Goal: Task Accomplishment & Management: Use online tool/utility

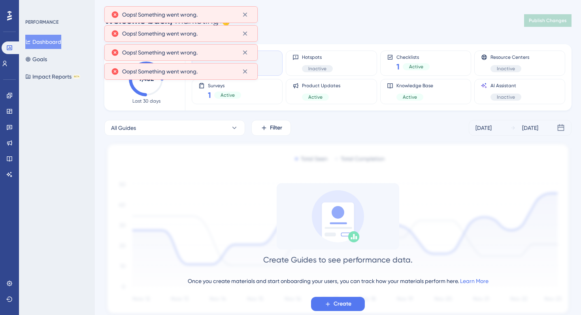
click at [346, 31] on div "Performance Users Engagement Widgets Feedback Product Updates Knowledge Base AI…" at bounding box center [338, 172] width 486 height 318
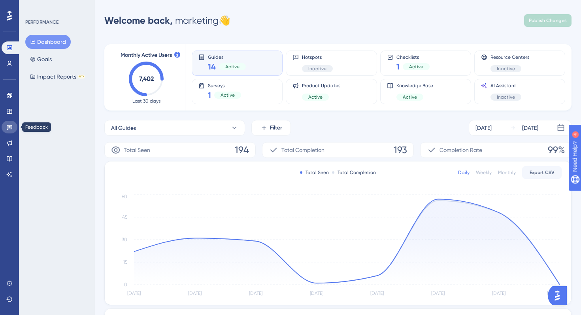
click at [11, 124] on icon at bounding box center [9, 127] width 6 height 6
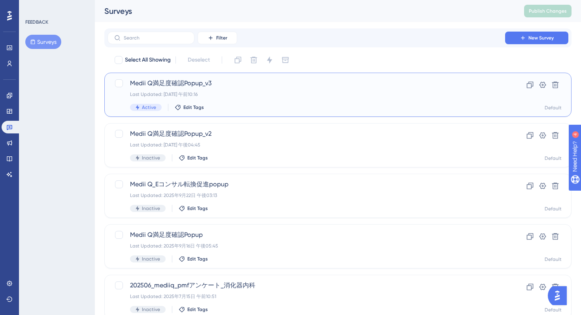
click at [271, 97] on div "Last Updated: [DATE] 午前10:16" at bounding box center [306, 94] width 352 height 6
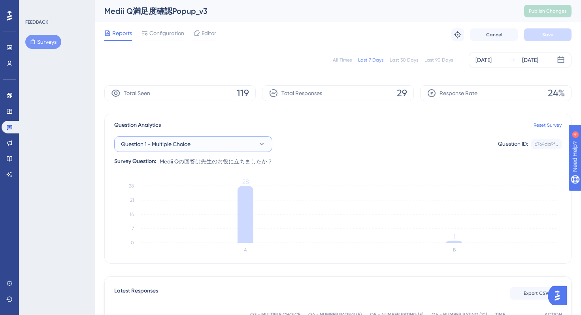
click at [254, 145] on button "Question 1 - Multiple Choice" at bounding box center [193, 144] width 158 height 16
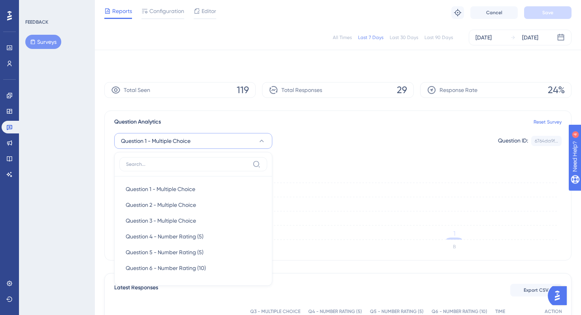
scroll to position [64, 0]
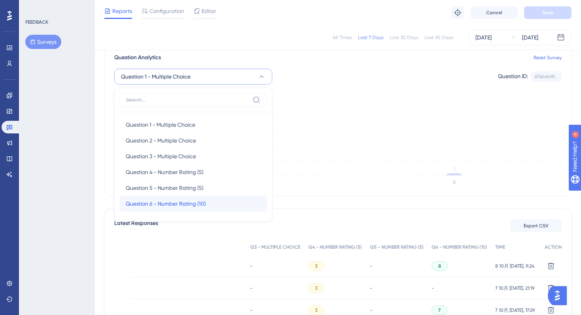
click at [185, 205] on span "Question 6 - Number Rating (10)" at bounding box center [166, 203] width 80 height 9
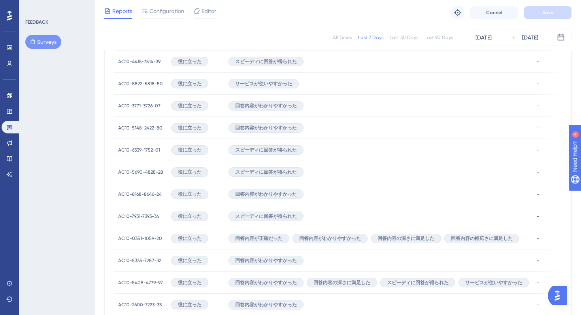
scroll to position [292, 0]
click at [152, 57] on span "AC10-4415-7514-39" at bounding box center [139, 60] width 42 height 6
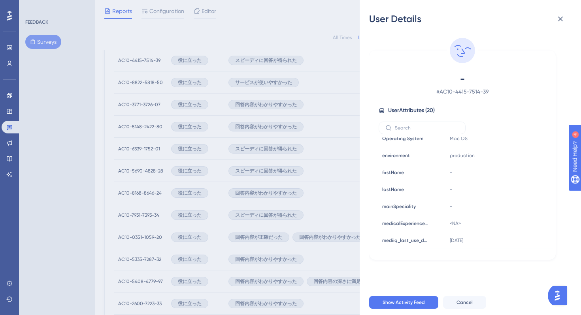
scroll to position [224, 0]
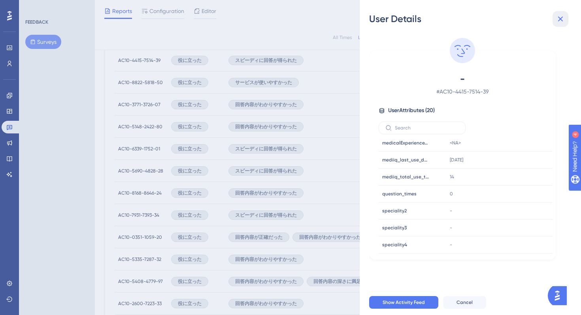
click at [558, 21] on icon at bounding box center [560, 19] width 5 height 5
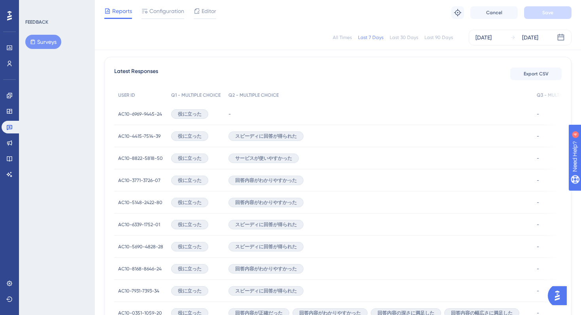
scroll to position [209, 0]
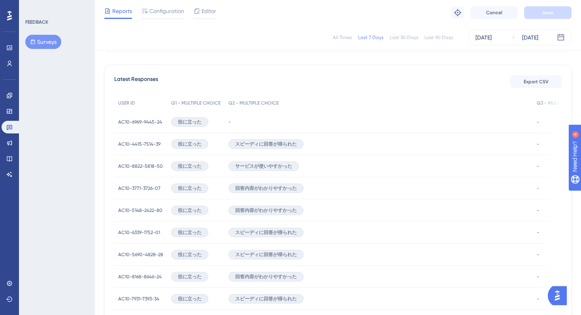
click at [328, 161] on div "サービスが使いやすかった" at bounding box center [378, 166] width 308 height 22
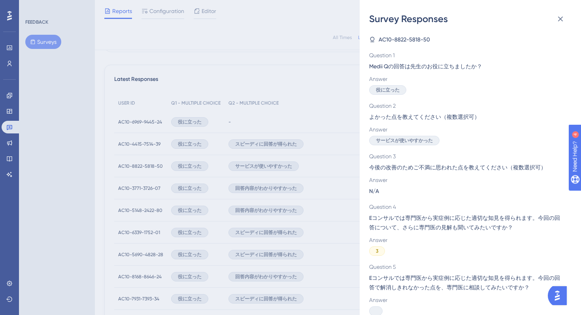
scroll to position [64, 0]
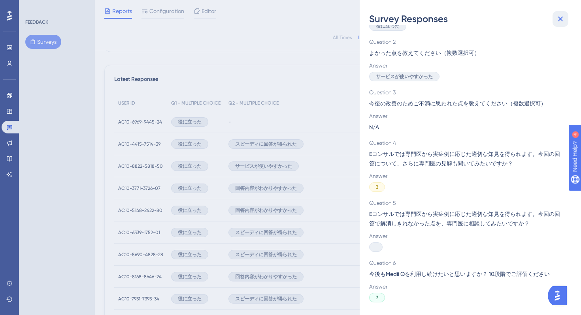
click at [560, 20] on icon at bounding box center [559, 18] width 9 height 9
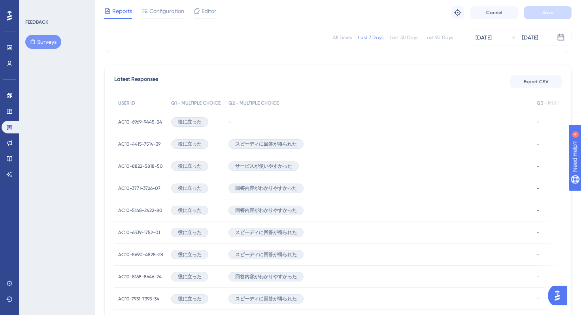
click at [151, 144] on span "AC10-4415-7514-39" at bounding box center [139, 144] width 42 height 6
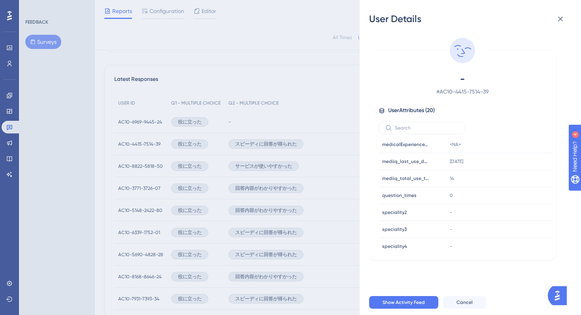
scroll to position [224, 0]
click at [558, 22] on icon at bounding box center [559, 18] width 9 height 9
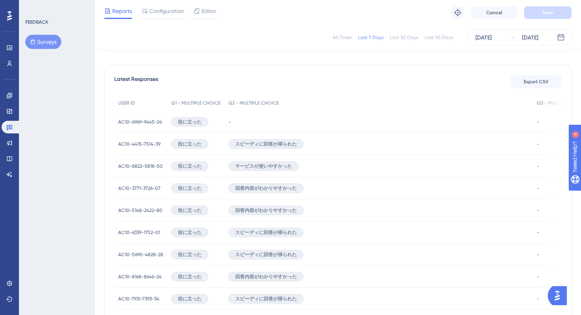
click at [132, 122] on span "AC10-6969-9445-24" at bounding box center [140, 122] width 44 height 6
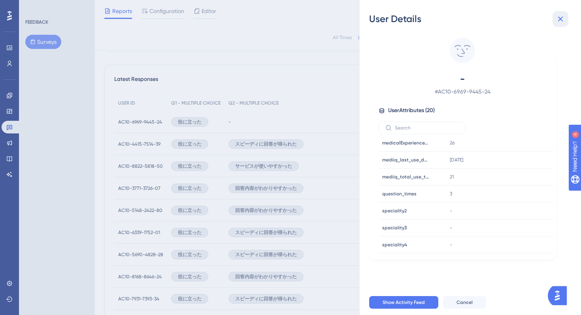
click at [563, 20] on icon at bounding box center [559, 18] width 9 height 9
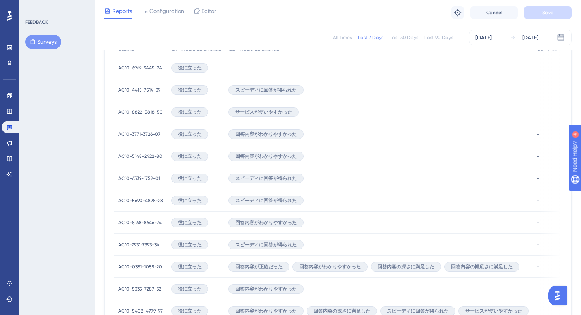
scroll to position [271, 0]
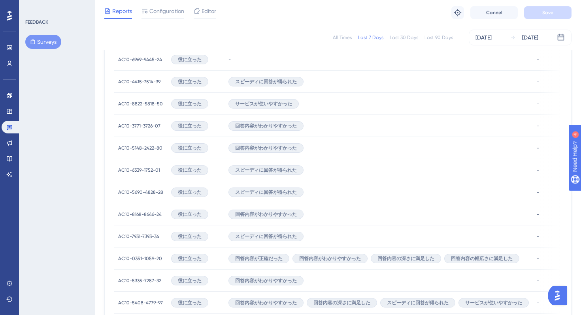
click at [133, 216] on span "AC10-8168-8646-24" at bounding box center [139, 214] width 43 height 6
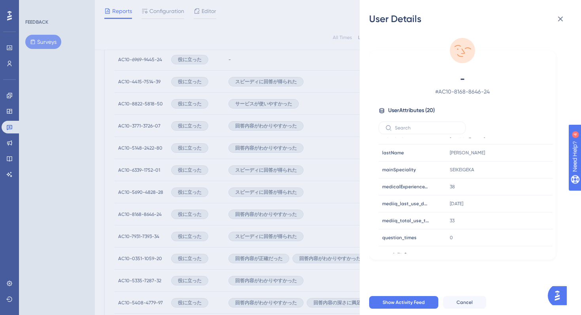
scroll to position [184, 0]
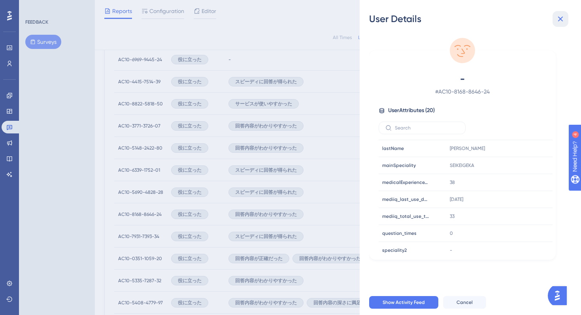
click at [568, 15] on button at bounding box center [560, 19] width 16 height 16
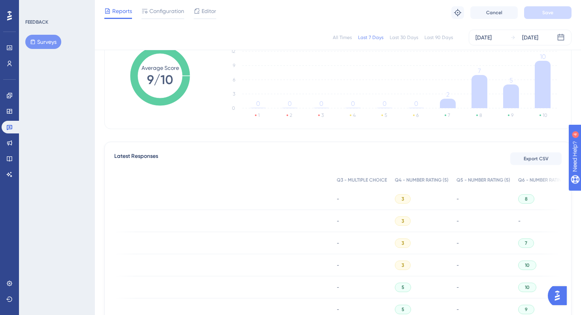
scroll to position [0, 286]
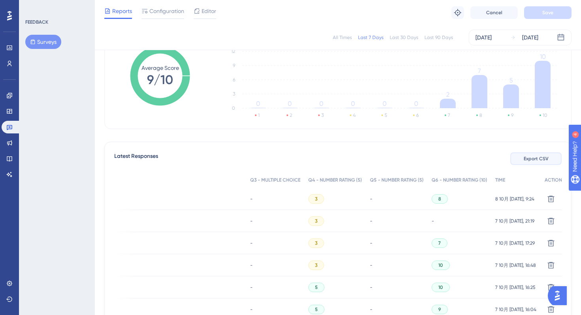
click at [529, 156] on span "Export CSV" at bounding box center [535, 159] width 25 height 6
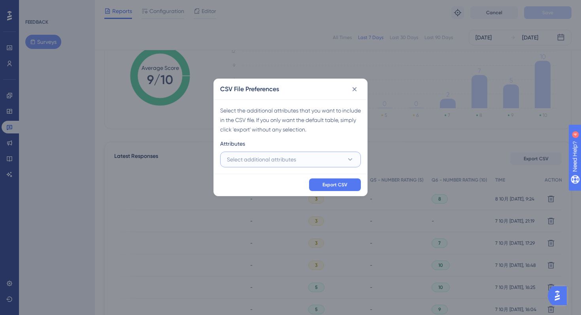
click at [286, 156] on span "Select additional attributes" at bounding box center [261, 159] width 69 height 9
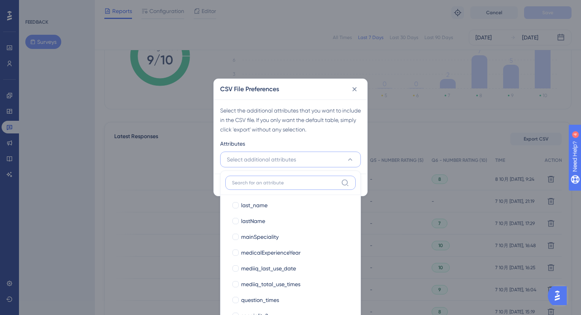
scroll to position [181, 0]
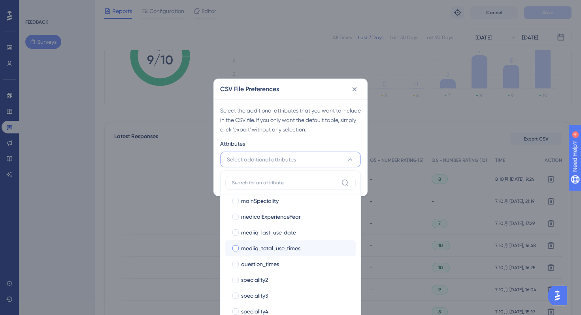
click at [273, 251] on span "mediiq_total_use_times" at bounding box center [270, 248] width 59 height 9
checkbox input "true"
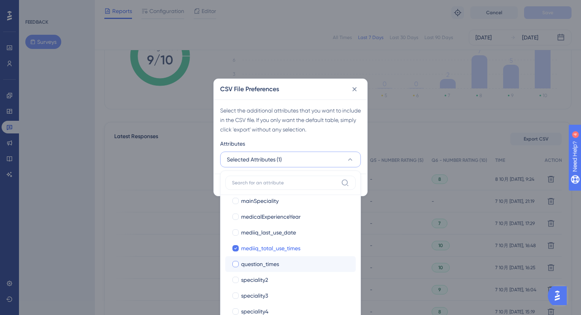
click at [260, 265] on span "question_times" at bounding box center [260, 264] width 38 height 9
checkbox input "true"
click at [308, 132] on div "Select the additional attributes that you want to include in the CSV file. If y…" at bounding box center [290, 120] width 141 height 28
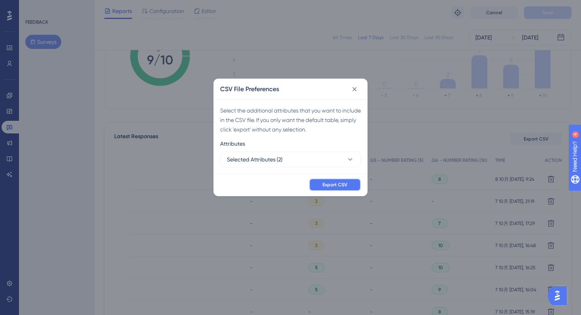
click at [331, 186] on span "Export CSV" at bounding box center [334, 185] width 25 height 6
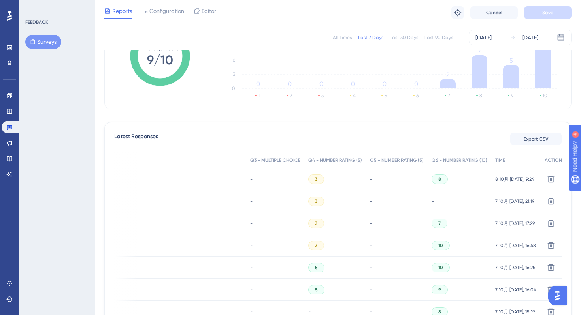
scroll to position [0, 0]
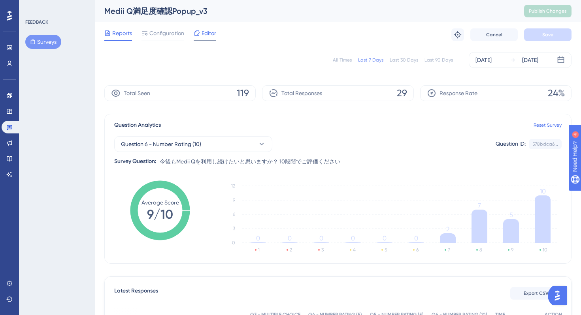
click at [208, 30] on span "Editor" at bounding box center [208, 32] width 15 height 9
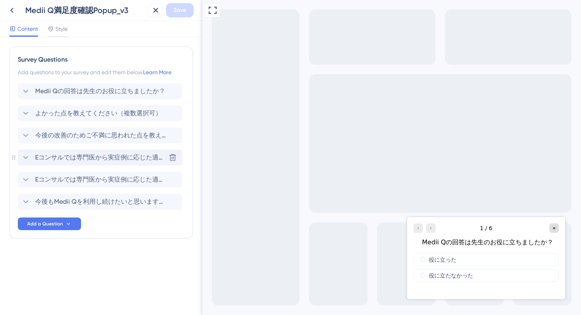
click at [22, 159] on icon at bounding box center [25, 157] width 9 height 9
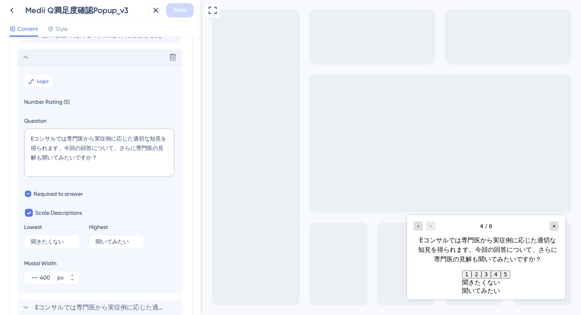
scroll to position [113, 0]
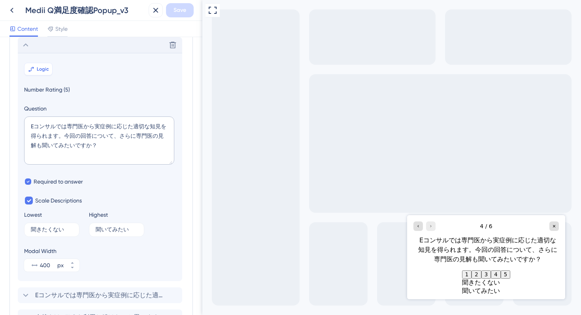
click at [42, 71] on span "Logic" at bounding box center [43, 69] width 12 height 6
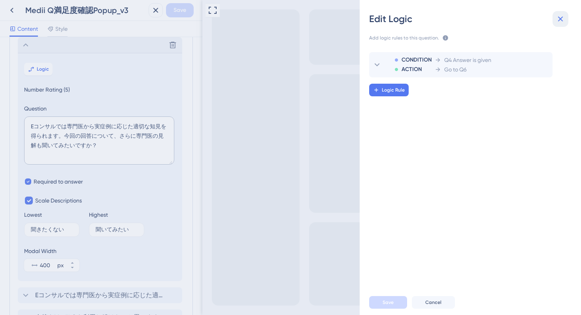
click at [559, 23] on icon at bounding box center [559, 18] width 9 height 9
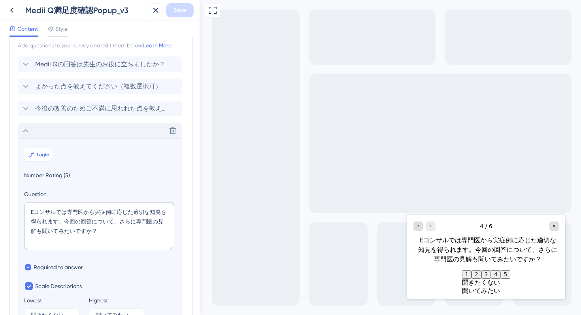
scroll to position [15, 0]
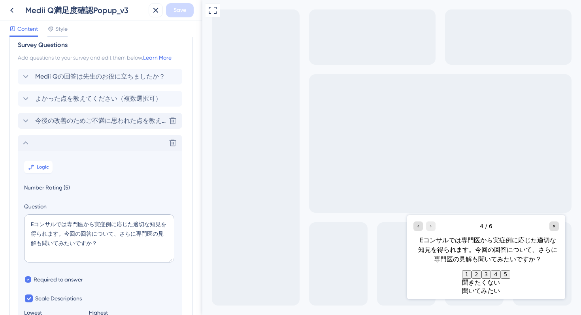
click at [26, 119] on icon at bounding box center [25, 120] width 9 height 9
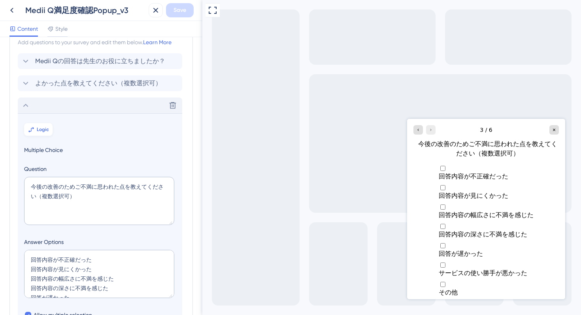
scroll to position [2, 0]
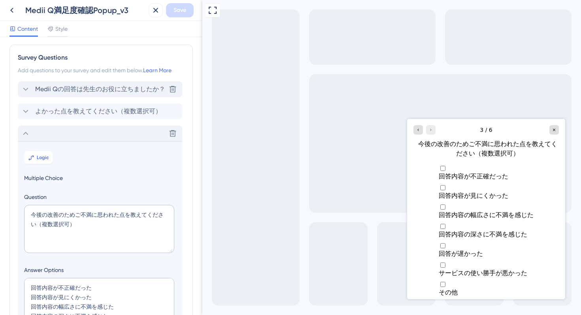
click at [31, 83] on div "Medii Qの回答は先生のお役に立ちましたか？ [GEOGRAPHIC_DATA]" at bounding box center [100, 89] width 164 height 16
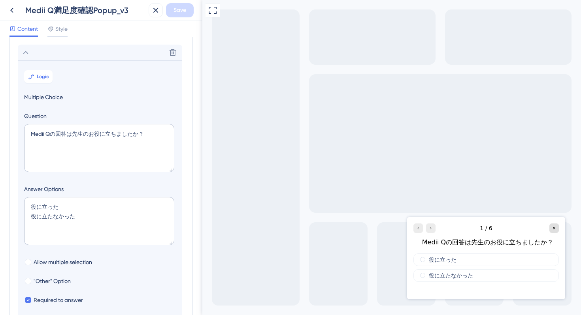
scroll to position [46, 0]
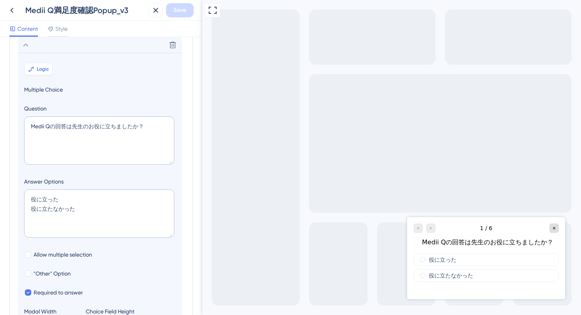
click at [38, 68] on span "Logic" at bounding box center [43, 69] width 12 height 6
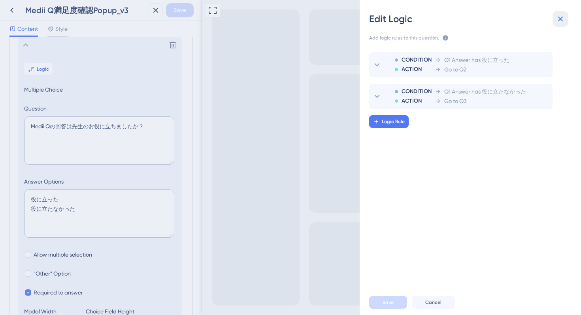
click at [564, 19] on icon at bounding box center [559, 18] width 9 height 9
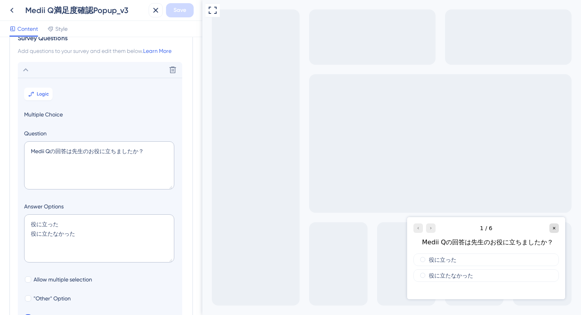
scroll to position [0, 0]
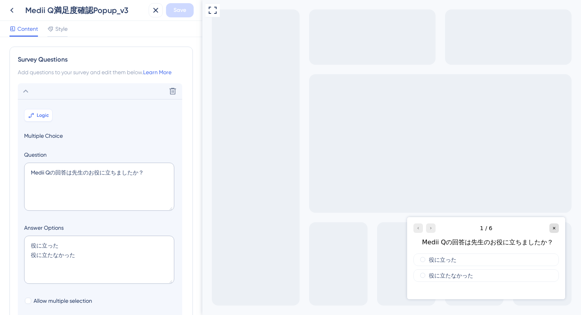
click at [41, 111] on button "Logic" at bounding box center [38, 115] width 28 height 13
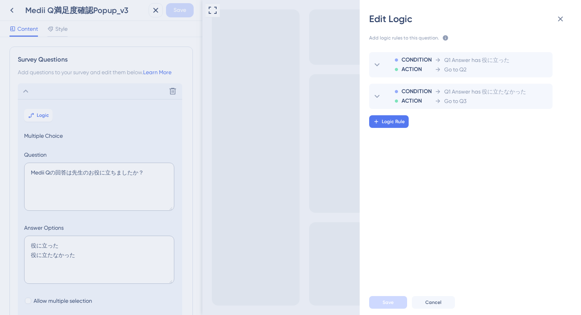
click at [138, 58] on div "Edit Logic Add logic rules to this question. The rules will apply after this qu…" at bounding box center [290, 157] width 581 height 315
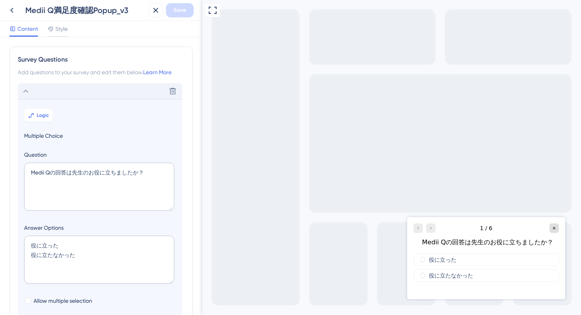
click at [25, 93] on icon at bounding box center [25, 91] width 9 height 9
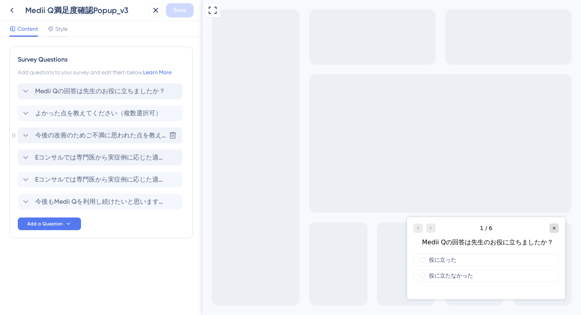
click at [25, 136] on icon at bounding box center [25, 135] width 9 height 9
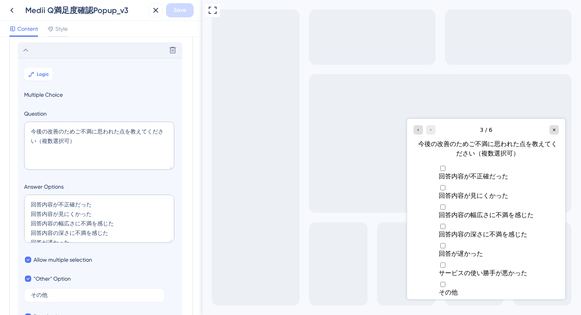
scroll to position [90, 0]
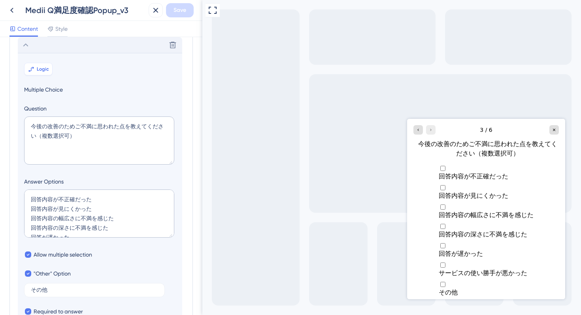
click at [43, 66] on span "Logic" at bounding box center [43, 69] width 12 height 6
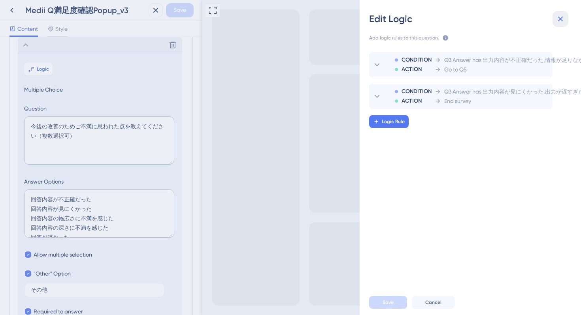
click at [560, 19] on icon at bounding box center [560, 19] width 5 height 5
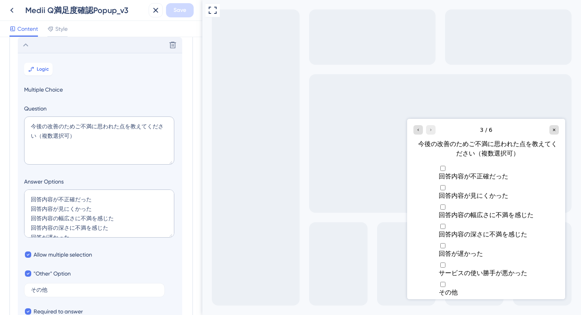
click at [439, 289] on div "Multiple choices rating" at bounding box center [486, 289] width 95 height 0
click at [442, 297] on input "Multiple choices rating" at bounding box center [474, 301] width 71 height 8
click at [439, 289] on icon "Multiple choices rating" at bounding box center [442, 292] width 6 height 6
checkbox input "false"
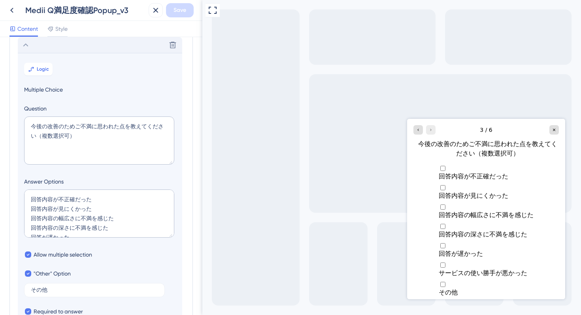
scroll to position [0, 0]
click at [10, 11] on icon at bounding box center [11, 10] width 9 height 9
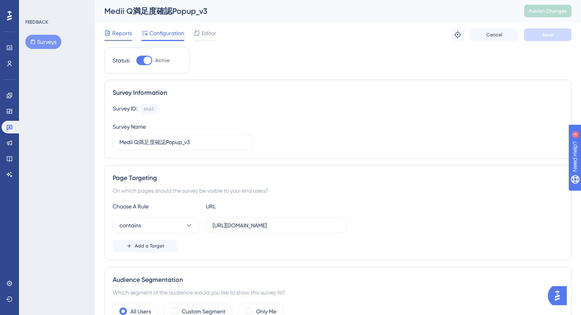
click at [114, 33] on span "Reports" at bounding box center [122, 32] width 20 height 9
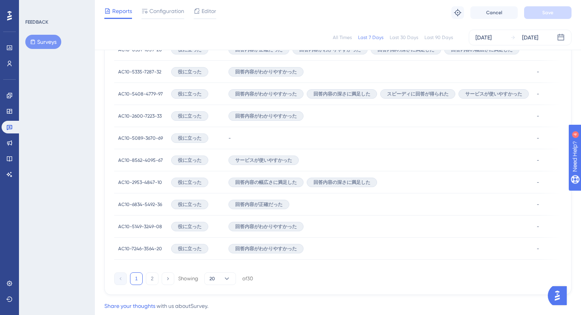
scroll to position [526, 0]
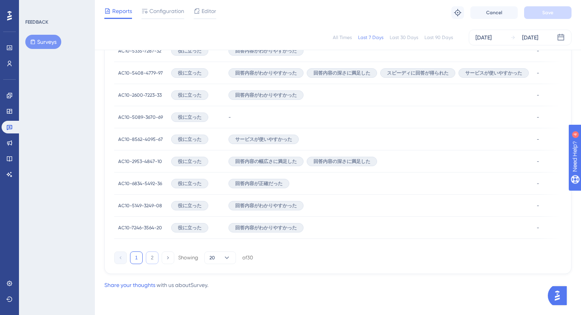
click at [152, 258] on button "2" at bounding box center [152, 258] width 13 height 13
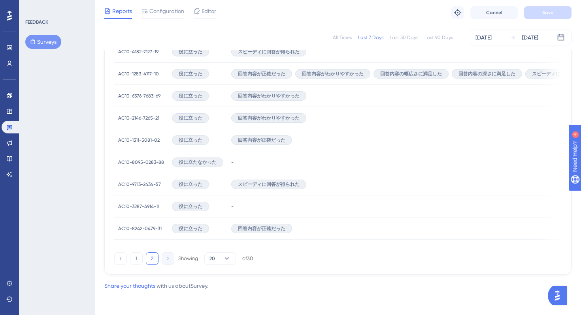
scroll to position [305, 0]
click at [242, 160] on div "-" at bounding box center [452, 162] width 450 height 22
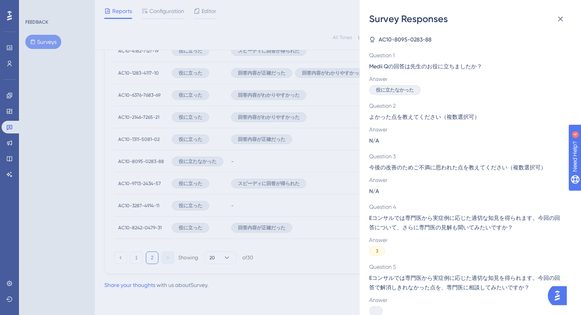
click at [315, 188] on div "Survey Responses AC10-8095-0283-88 Question 1 Medii Qの回答は先生のお役に立ちましたか？ Answer 役…" at bounding box center [290, 157] width 581 height 315
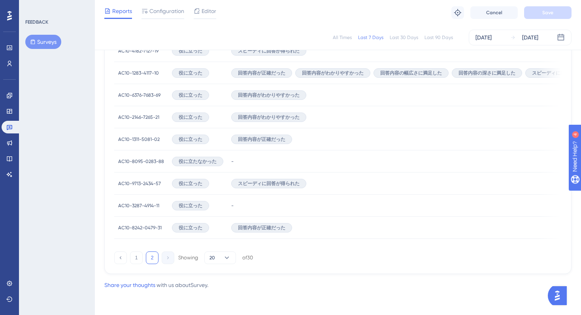
click at [337, 179] on div "スピーディに回答が得られた" at bounding box center [452, 184] width 450 height 22
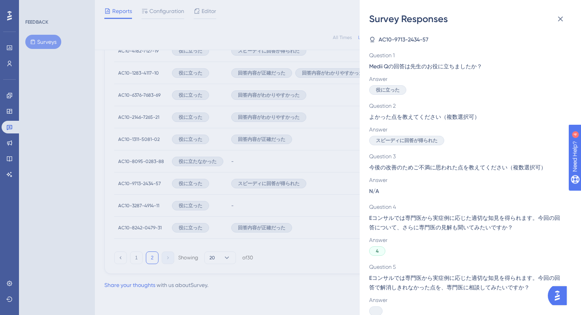
click at [323, 208] on div "Survey Responses AC10-9713-2434-57 Question 1 Medii Qの回答は先生のお役に立ちましたか？ Answer 役…" at bounding box center [290, 157] width 581 height 315
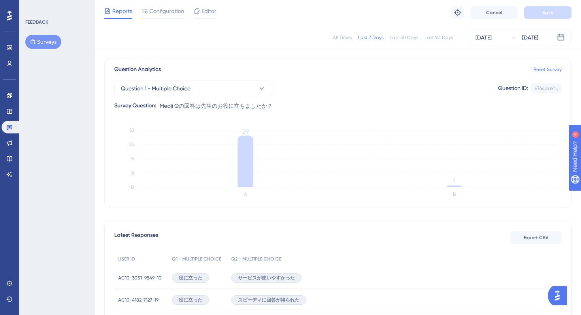
scroll to position [0, 0]
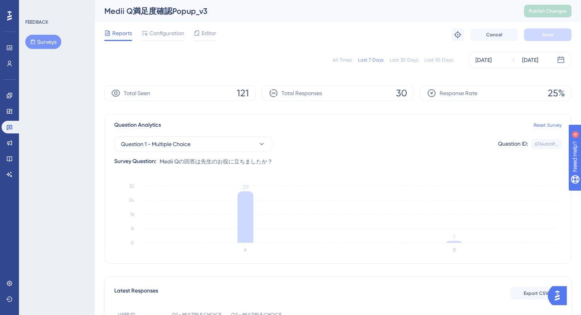
click at [48, 41] on button "Surveys" at bounding box center [43, 42] width 36 height 14
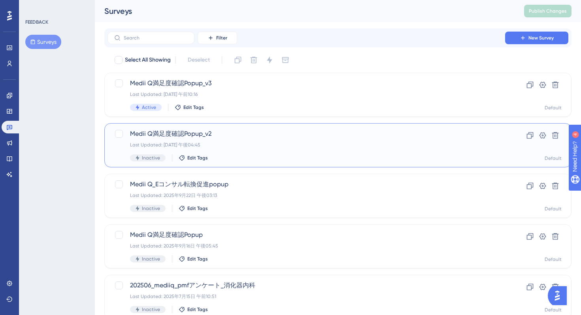
click at [240, 156] on div "Inactive Edit Tags" at bounding box center [306, 157] width 352 height 7
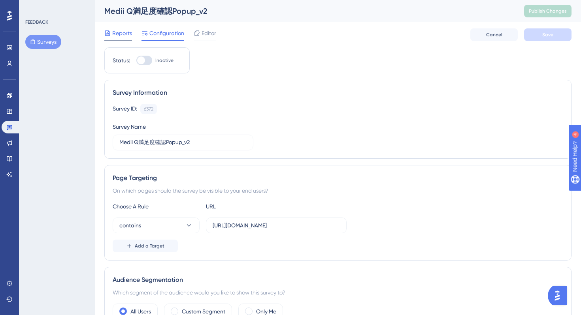
click at [126, 35] on span "Reports" at bounding box center [122, 32] width 20 height 9
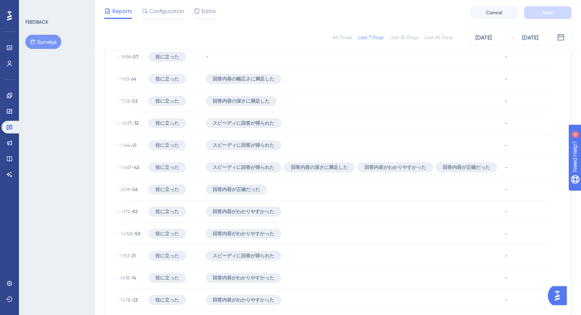
scroll to position [526, 0]
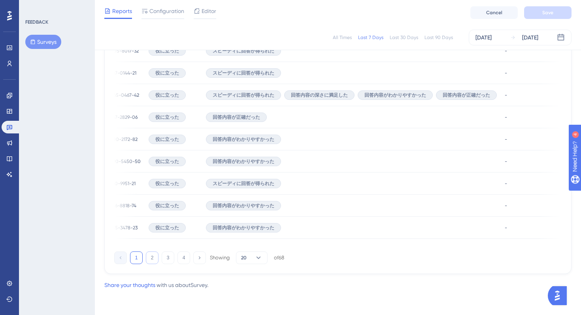
click at [153, 260] on button "2" at bounding box center [152, 258] width 13 height 13
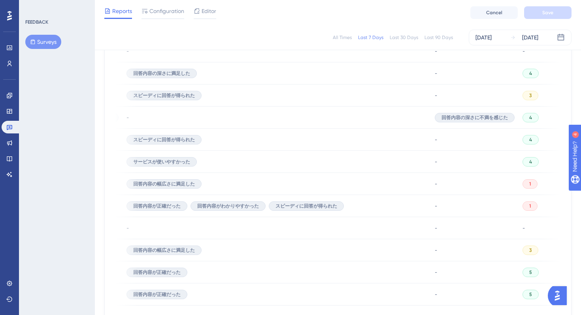
scroll to position [0, 0]
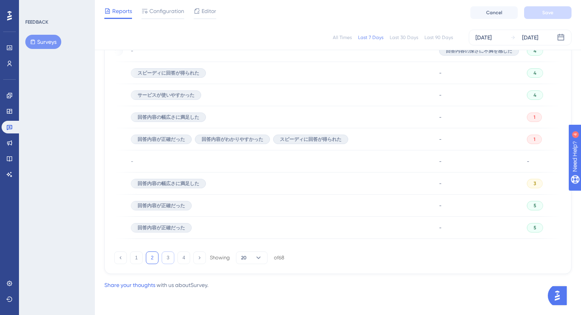
click at [165, 257] on button "3" at bounding box center [168, 258] width 13 height 13
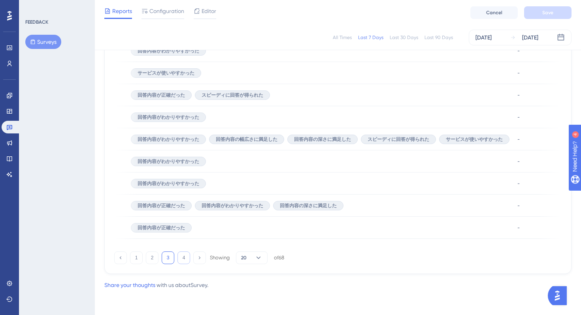
click at [179, 256] on button "4" at bounding box center [183, 258] width 13 height 13
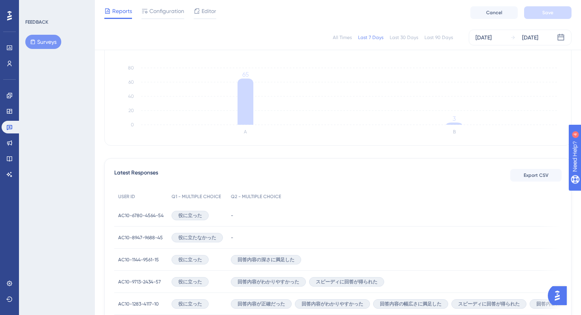
click at [316, 218] on div "-" at bounding box center [415, 216] width 377 height 22
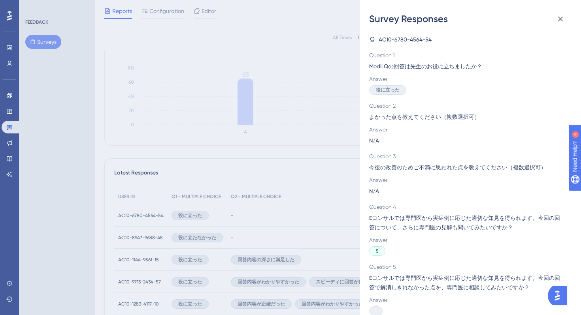
click at [316, 219] on div "Survey Responses AC10-6780-4564-54 Question 1 Medii Qの回答は先生のお役に立ちましたか？ Answer 役…" at bounding box center [290, 157] width 581 height 315
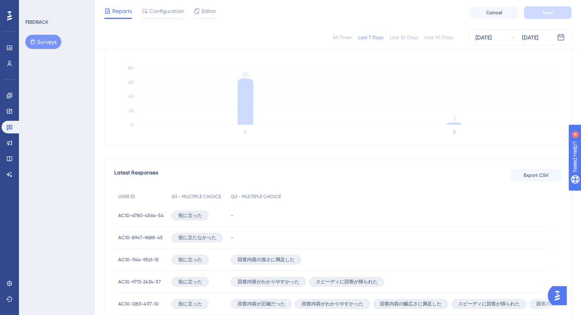
click at [312, 238] on div "-" at bounding box center [415, 238] width 377 height 22
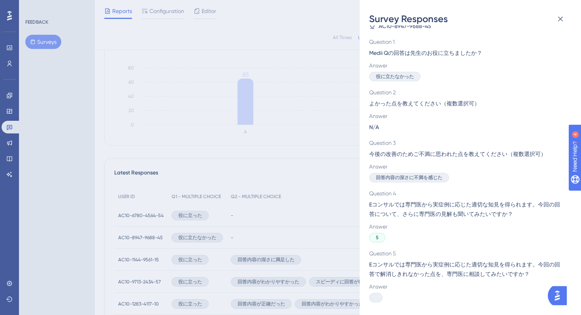
click at [302, 247] on div "Survey Responses AC10-8947-9688-45 Question 1 Medii Qの回答は先生のお役に立ちましたか？ Answer 役…" at bounding box center [290, 157] width 581 height 315
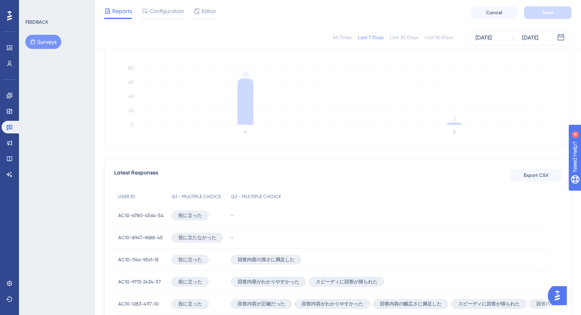
click at [333, 262] on div "回答内容の深さに満足した" at bounding box center [415, 260] width 377 height 22
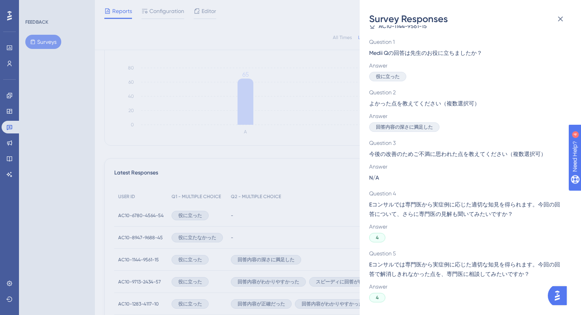
click at [325, 269] on div "Survey Responses AC10-1144-9561-15 Question 1 Medii Qの回答は先生のお役に立ちましたか？ Answer 役…" at bounding box center [290, 157] width 581 height 315
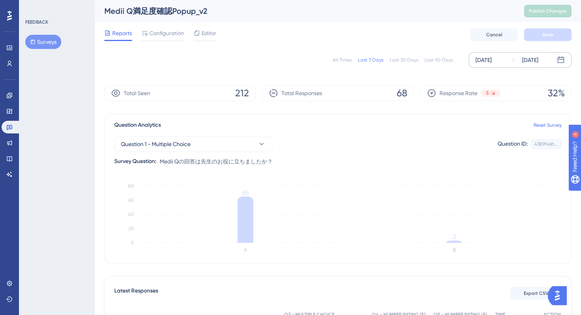
click at [481, 61] on div "[DATE]" at bounding box center [483, 59] width 16 height 9
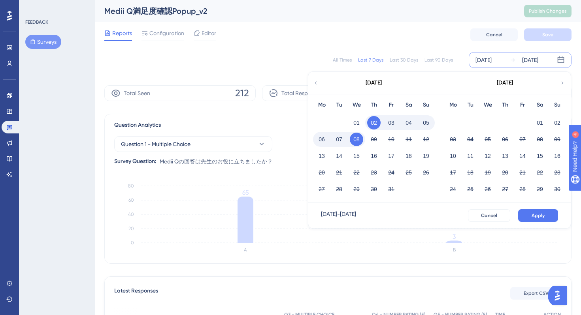
click at [321, 85] on div "[DATE]" at bounding box center [373, 83] width 130 height 22
click at [310, 84] on div "[DATE]" at bounding box center [373, 83] width 130 height 22
click at [312, 84] on div "[DATE]" at bounding box center [373, 83] width 130 height 22
click at [318, 83] on icon at bounding box center [316, 82] width 6 height 7
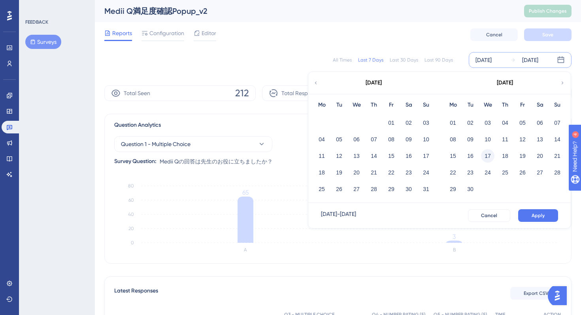
click at [485, 153] on button "17" at bounding box center [487, 155] width 13 height 13
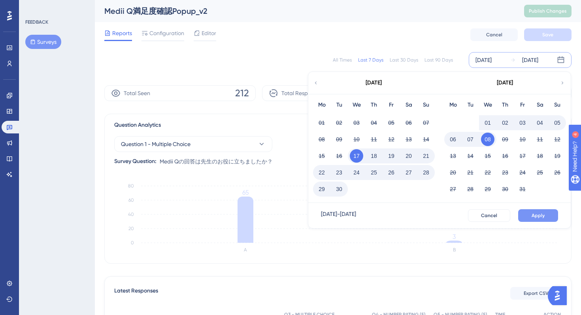
click at [537, 216] on span "Apply" at bounding box center [537, 216] width 13 height 6
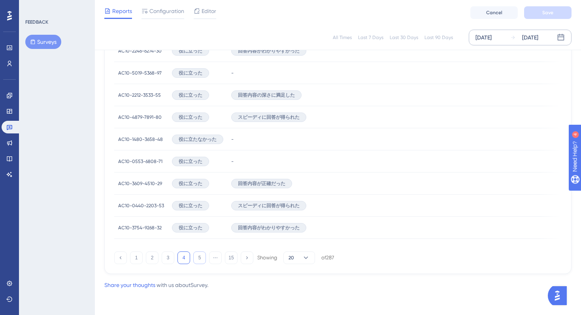
click at [200, 257] on button "5" at bounding box center [199, 258] width 13 height 13
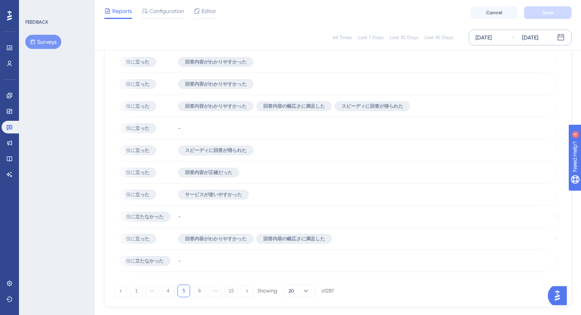
scroll to position [526, 0]
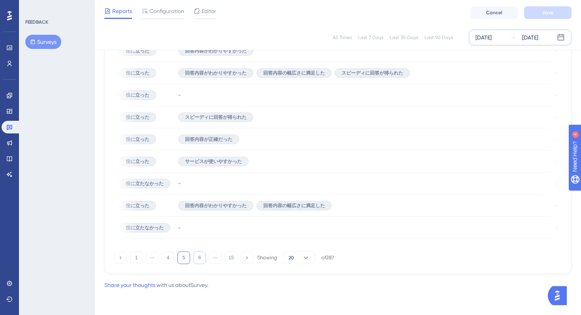
click at [199, 258] on button "6" at bounding box center [199, 258] width 13 height 13
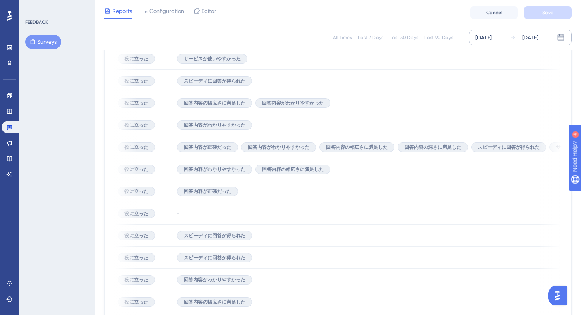
click at [355, 215] on div "-" at bounding box center [398, 214] width 450 height 22
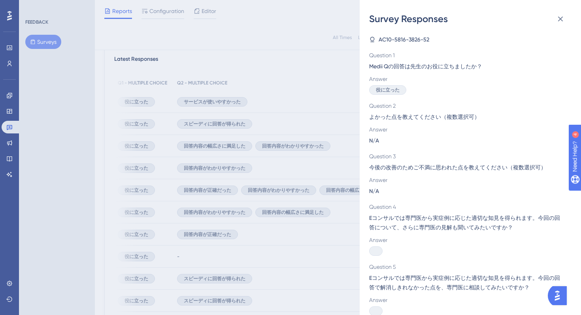
scroll to position [221, 0]
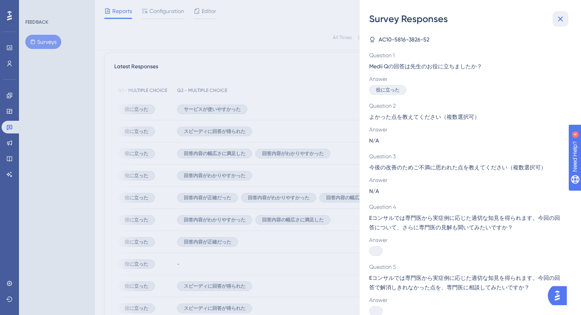
click at [558, 20] on icon at bounding box center [560, 19] width 5 height 5
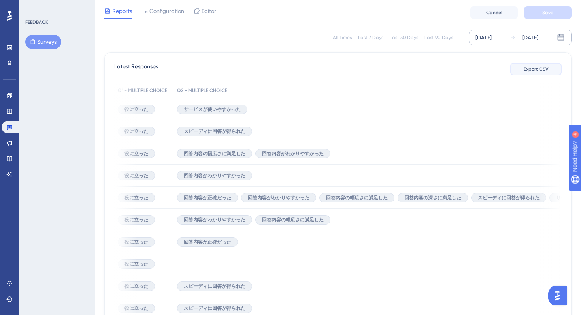
click at [537, 67] on span "Export CSV" at bounding box center [535, 69] width 25 height 6
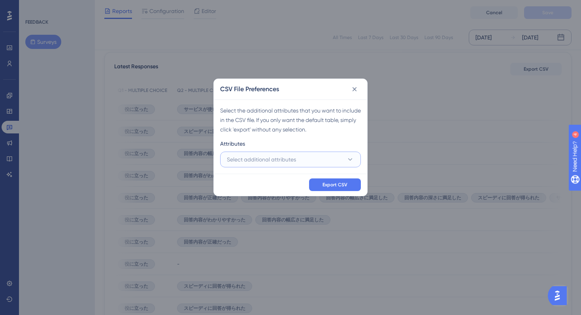
click at [292, 160] on span "Select additional attributes" at bounding box center [261, 159] width 69 height 9
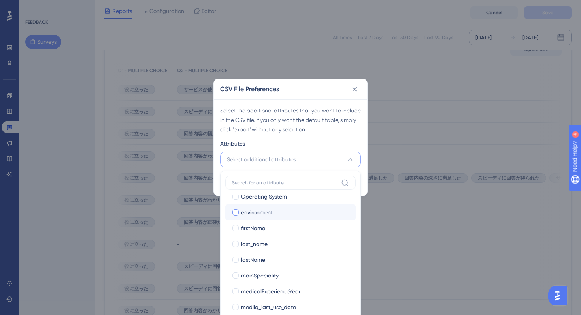
scroll to position [107, 0]
click at [318, 132] on div "Select the additional attributes that you want to include in the CSV file. If y…" at bounding box center [290, 120] width 141 height 28
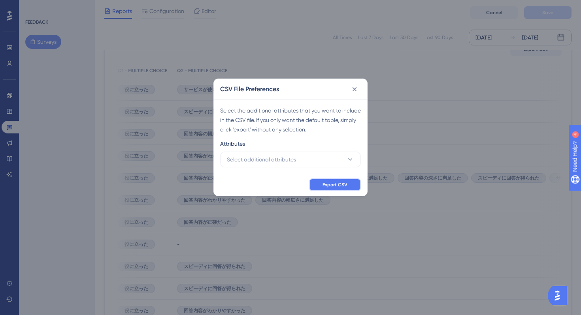
click at [336, 185] on span "Export CSV" at bounding box center [334, 185] width 25 height 6
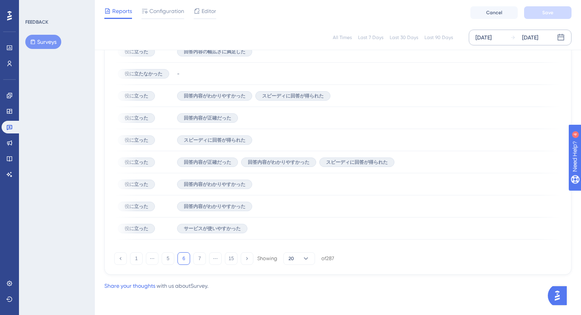
scroll to position [526, 0]
click at [168, 257] on button "5" at bounding box center [168, 258] width 13 height 13
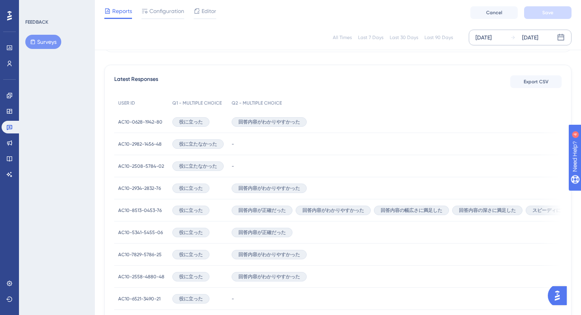
scroll to position [217, 0]
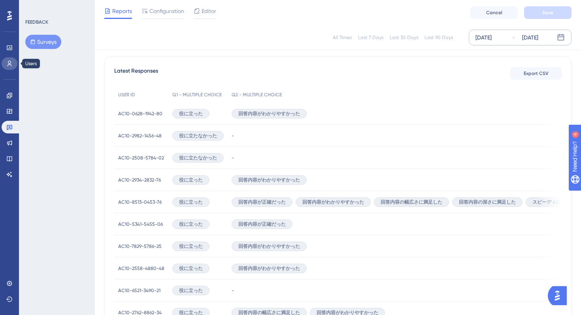
click at [11, 64] on icon at bounding box center [9, 63] width 6 height 6
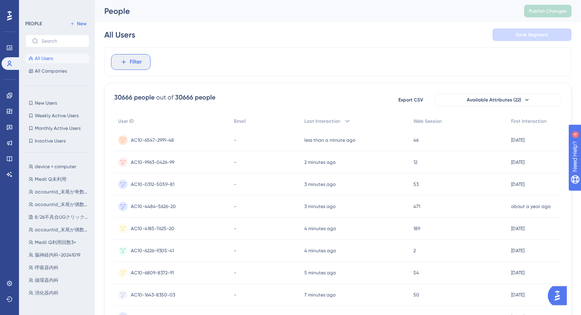
click at [126, 61] on icon at bounding box center [123, 61] width 7 height 7
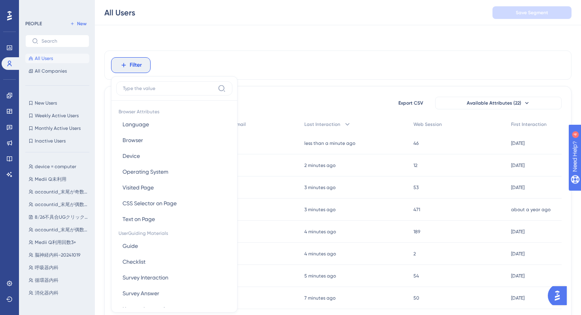
scroll to position [34, 0]
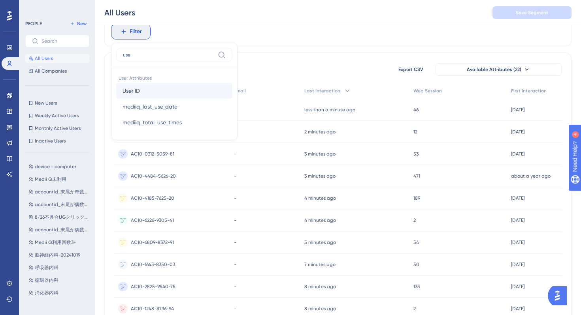
type input "use"
click at [149, 90] on button "User ID User ID" at bounding box center [174, 91] width 116 height 16
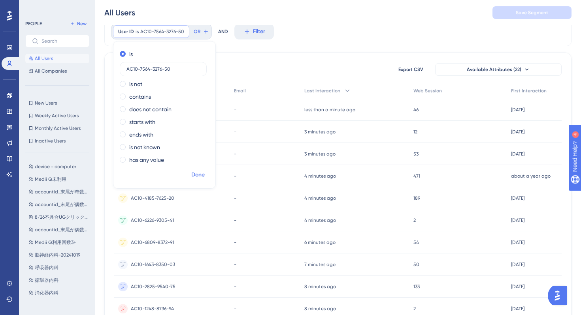
type input "AC10-7564-3276-50"
click at [198, 172] on span "Done" at bounding box center [197, 174] width 13 height 9
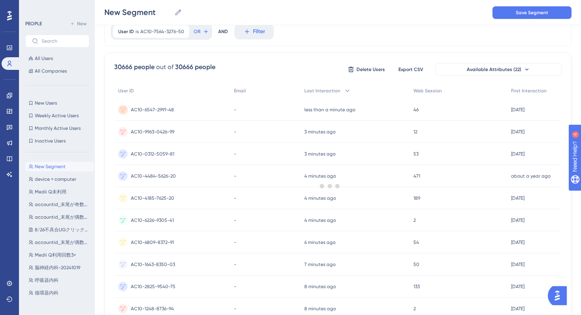
scroll to position [0, 0]
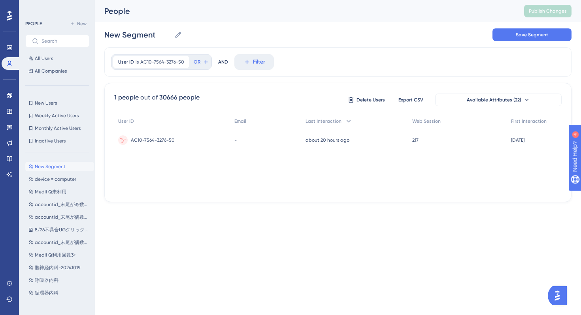
click at [160, 139] on span "AC10-7564-3276-50" at bounding box center [153, 140] width 44 height 6
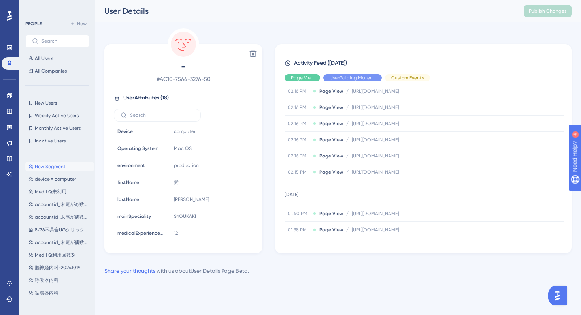
scroll to position [423, 0]
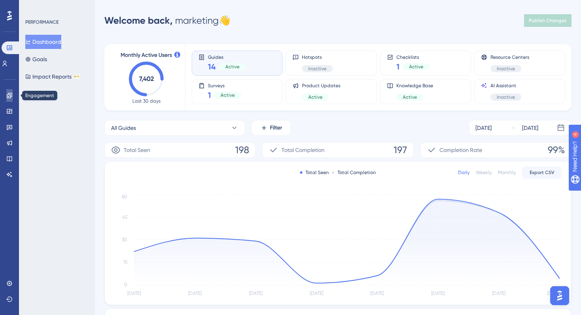
click at [8, 96] on icon at bounding box center [9, 95] width 6 height 6
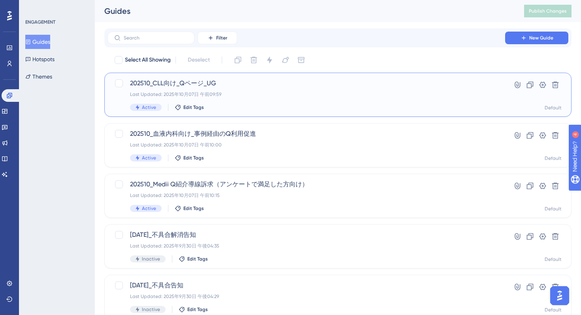
click at [305, 104] on div "202510_CLL向け_Qページ_UG Last Updated: 2025年10月07日 午前09:59 Active Edit Tags" at bounding box center [306, 95] width 352 height 32
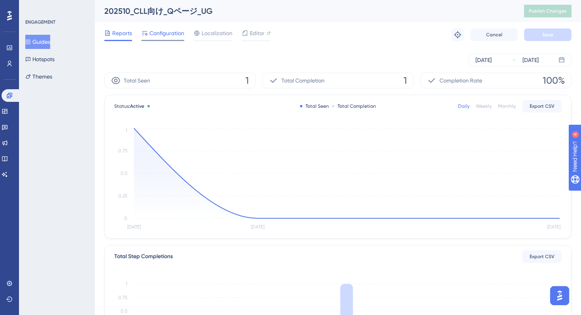
click at [176, 29] on span "Configuration" at bounding box center [166, 32] width 35 height 9
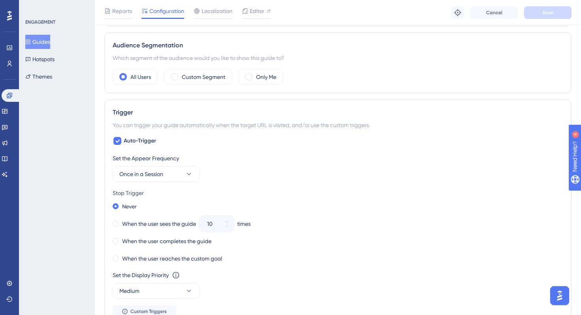
scroll to position [277, 0]
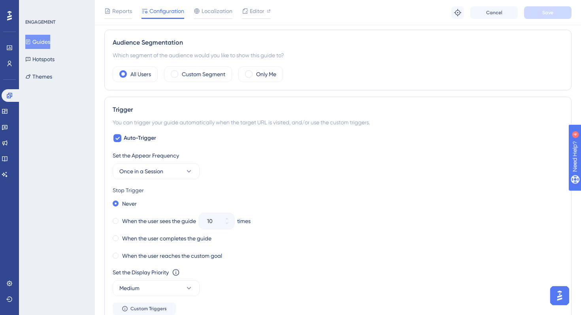
click at [269, 180] on div "Set the Appear Frequency Once in a Session Stop Trigger Never When the user see…" at bounding box center [338, 233] width 450 height 164
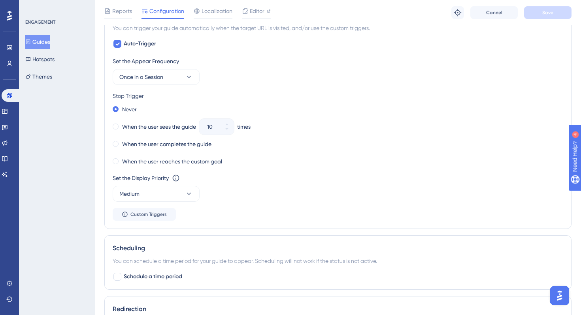
scroll to position [374, 0]
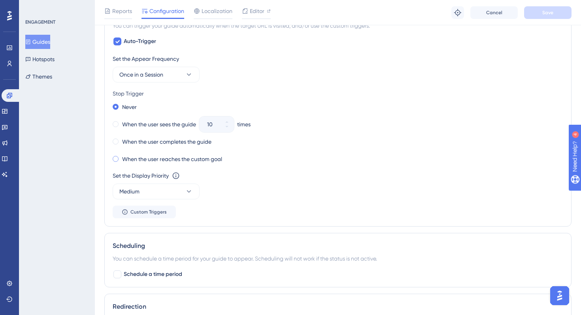
click at [203, 162] on label "When the user reaches the custom goal" at bounding box center [172, 158] width 100 height 9
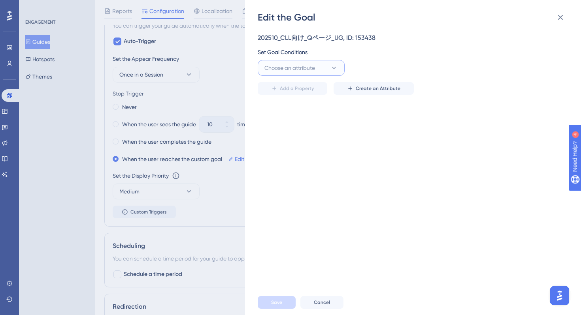
click at [327, 66] on button "Choose an attribute" at bounding box center [301, 68] width 87 height 16
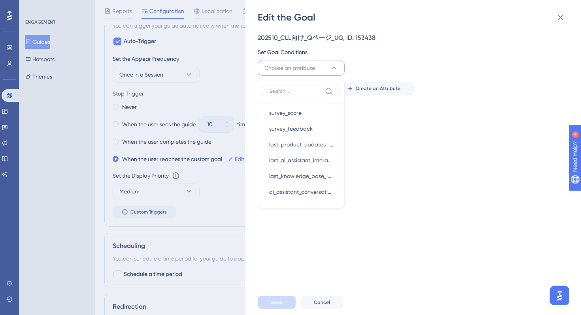
scroll to position [355, 0]
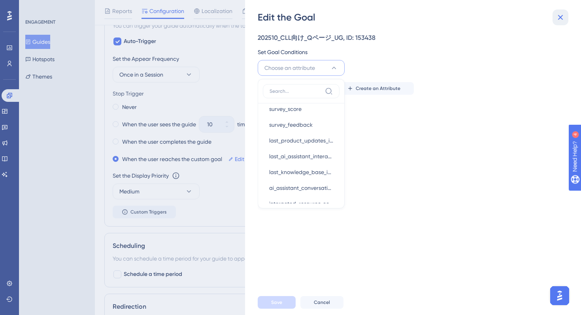
click at [559, 20] on icon at bounding box center [559, 17] width 9 height 9
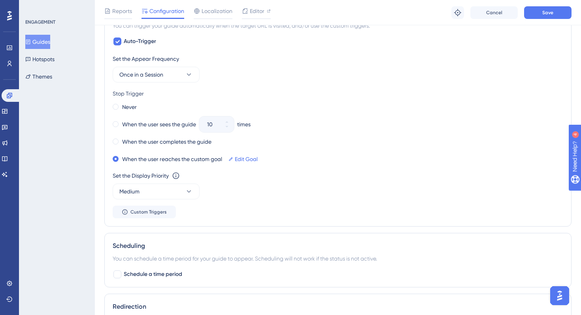
click at [49, 43] on button "Guides" at bounding box center [37, 42] width 25 height 14
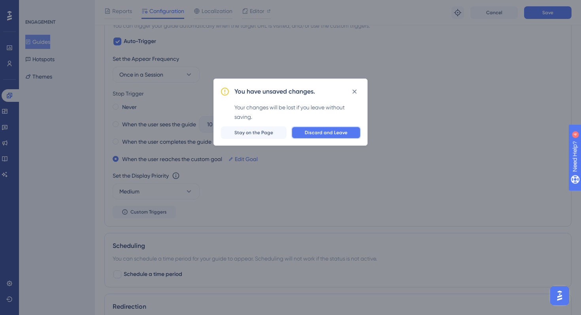
click at [305, 131] on button "Discard and Leave" at bounding box center [326, 132] width 70 height 13
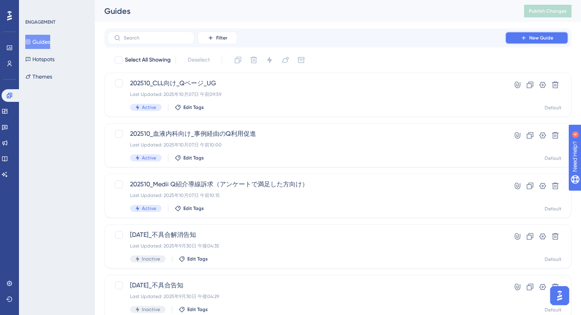
click at [518, 41] on button "New Guide" at bounding box center [536, 38] width 63 height 13
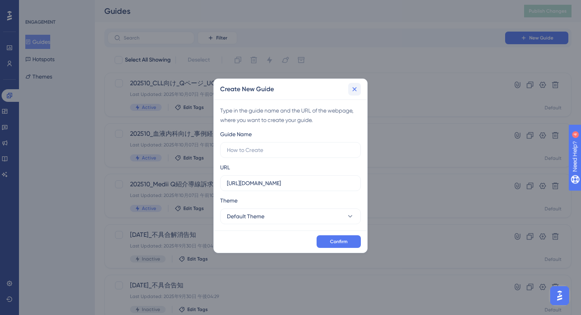
click at [353, 93] on button at bounding box center [354, 89] width 13 height 13
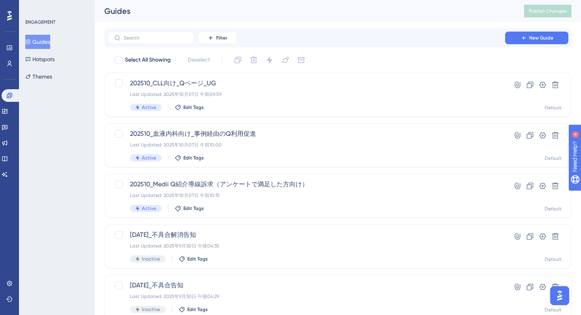
click at [560, 295] on img "Open AI Assistant Launcher" at bounding box center [559, 296] width 14 height 14
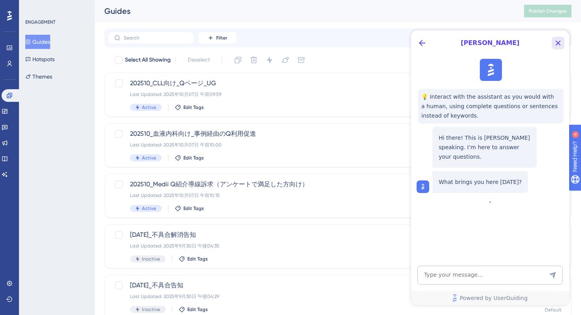
click at [561, 43] on icon "Close Button" at bounding box center [557, 42] width 9 height 9
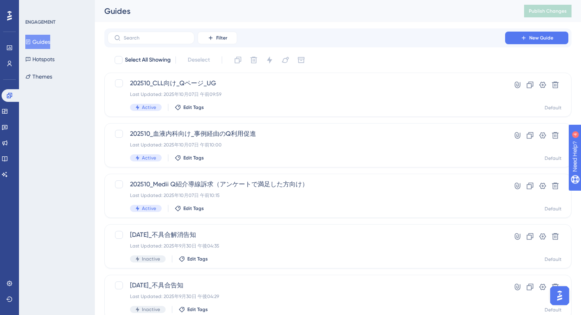
click at [559, 300] on img "Open AI Assistant Launcher" at bounding box center [559, 296] width 14 height 14
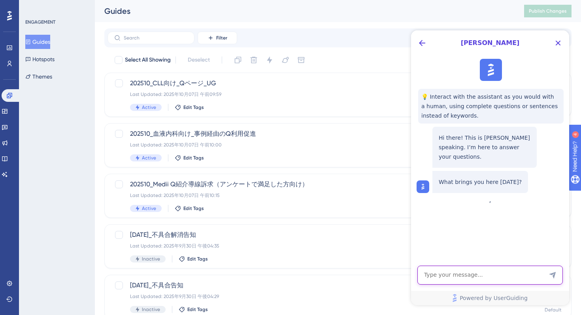
click at [447, 275] on textarea "AI Assistant Text Input" at bounding box center [489, 275] width 145 height 19
paste textarea "Is it possible to embed an MP4 file into a guide?"
type textarea "Is it possible to embed an MP4 file into a guide?"
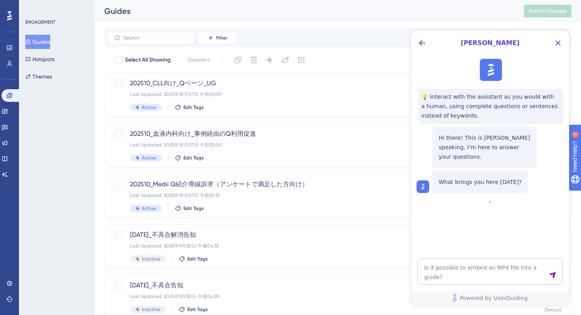
click at [550, 276] on icon "Send Message" at bounding box center [552, 275] width 8 height 8
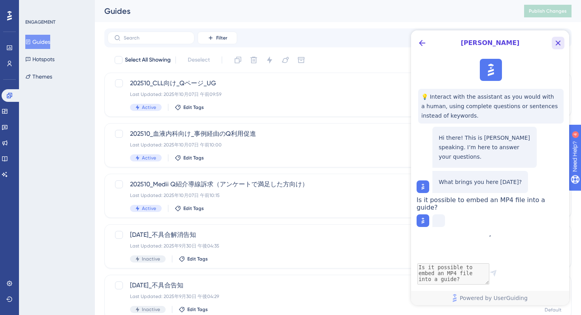
click at [560, 41] on icon "Close Button" at bounding box center [557, 43] width 5 height 5
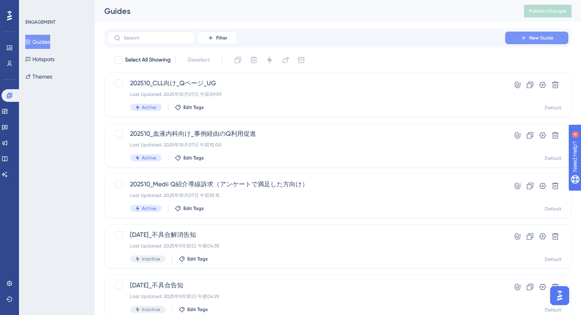
click at [527, 37] on button "New Guide" at bounding box center [536, 38] width 63 height 13
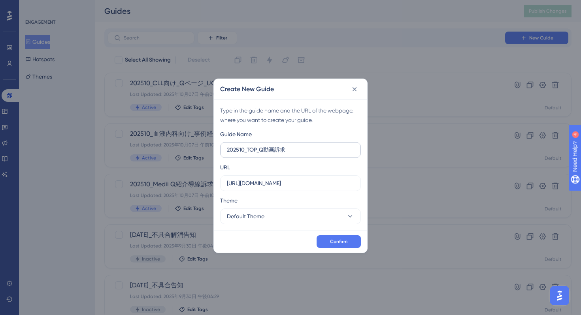
click at [304, 149] on input "202510_TOP_Q動画訴求" at bounding box center [290, 150] width 127 height 9
type input "202510_TOP_Q動画訴求"
click at [311, 183] on input "https://stg-e-consult.medii.jp" at bounding box center [290, 183] width 127 height 9
drag, startPoint x: 318, startPoint y: 186, endPoint x: 206, endPoint y: 186, distance: 112.2
click at [206, 186] on div "Create New Guide Type in the guide name and the URL of the webpage, where you w…" at bounding box center [290, 157] width 581 height 315
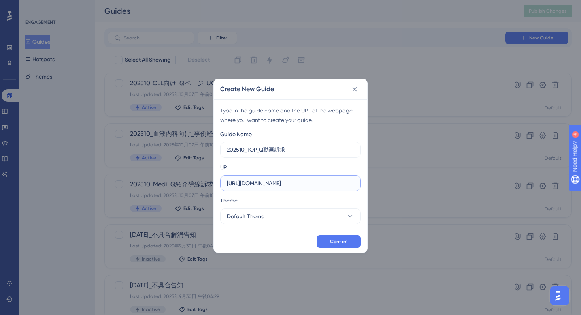
paste input "top"
type input "https://stg-e-consult.medii.jp/top"
click at [280, 215] on button "Default Theme" at bounding box center [290, 217] width 141 height 16
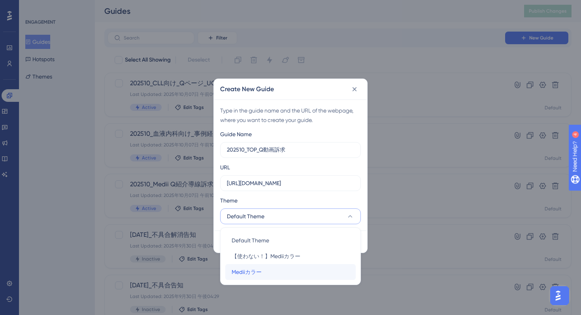
click at [258, 273] on span "Mediiカラー" at bounding box center [247, 271] width 30 height 9
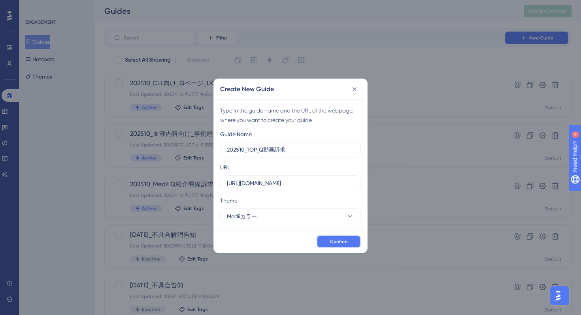
click at [338, 240] on span "Confirm" at bounding box center [338, 242] width 17 height 6
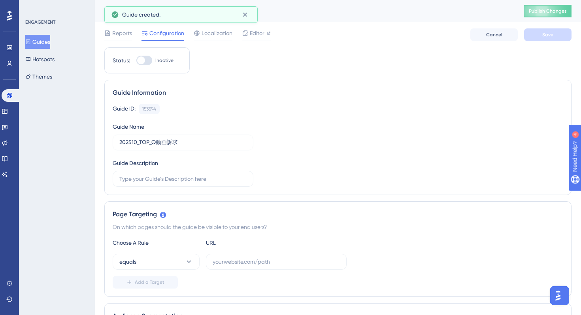
click at [557, 294] on img "Open AI Assistant Launcher" at bounding box center [558, 296] width 14 height 14
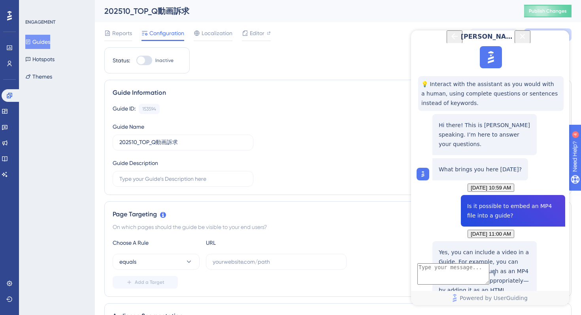
scroll to position [88, 0]
drag, startPoint x: 466, startPoint y: 200, endPoint x: 474, endPoint y: 210, distance: 12.6
click at [474, 248] on p "Yes, you can include a video in a Guide. For example, you can embed a video—suc…" at bounding box center [485, 281] width 92 height 66
click at [494, 248] on p "Yes, you can include a video in a Guide. For example, you can embed a video—suc…" at bounding box center [485, 281] width 92 height 66
